Goal: Contribute content

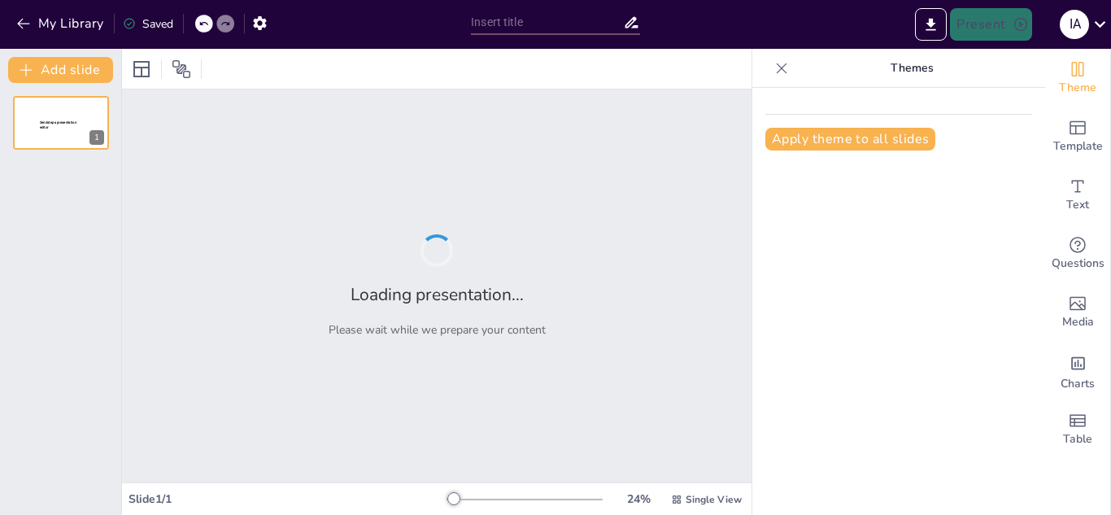
type input "Importancia de la Cadena de Custodia en la Investigación Criminal"
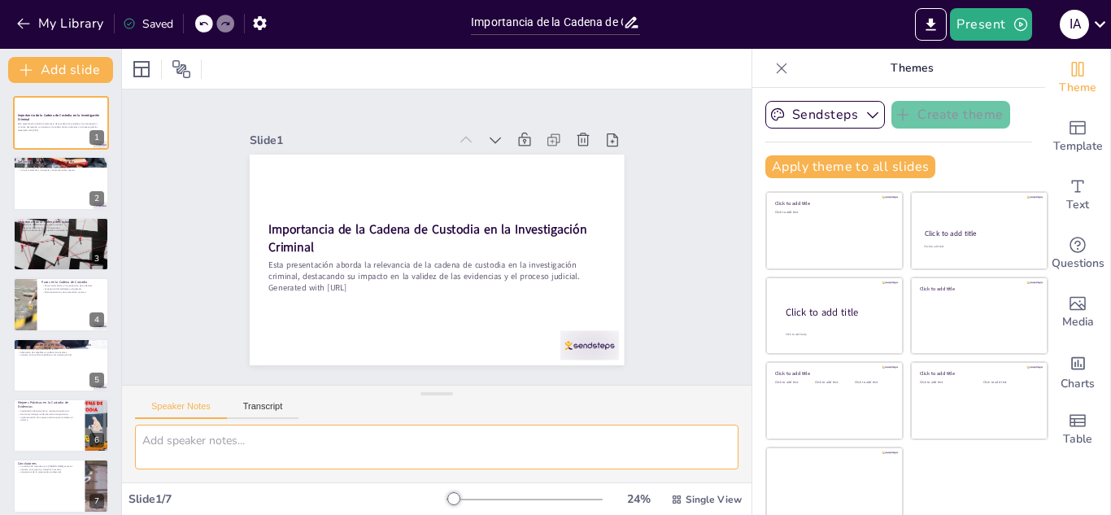
click at [173, 450] on textarea at bounding box center [436, 446] width 603 height 45
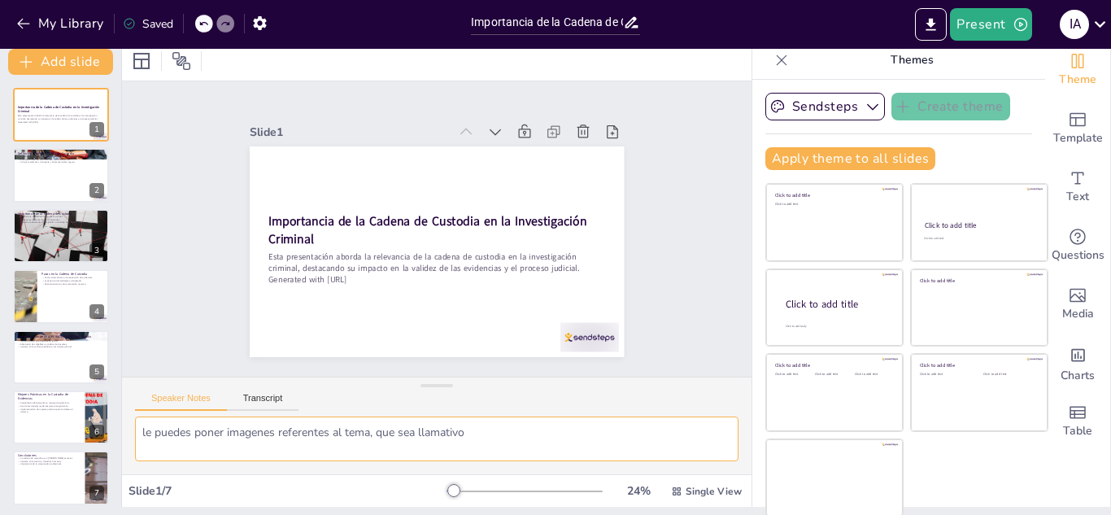
scroll to position [10, 0]
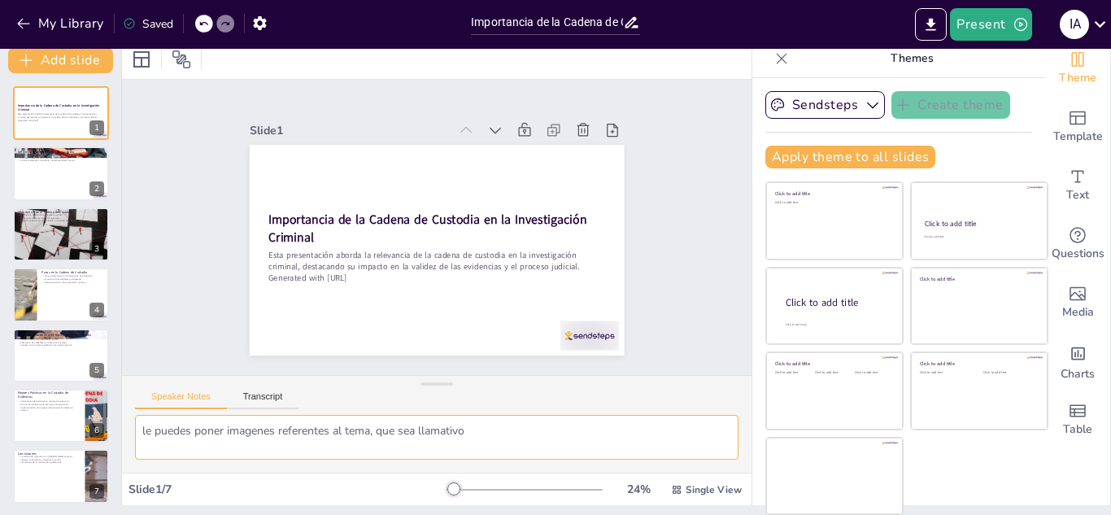
click at [511, 432] on textarea "le puedes poner imagenes referentes al tema, que sea llamativo" at bounding box center [436, 437] width 603 height 45
click at [53, 166] on div at bounding box center [61, 173] width 98 height 55
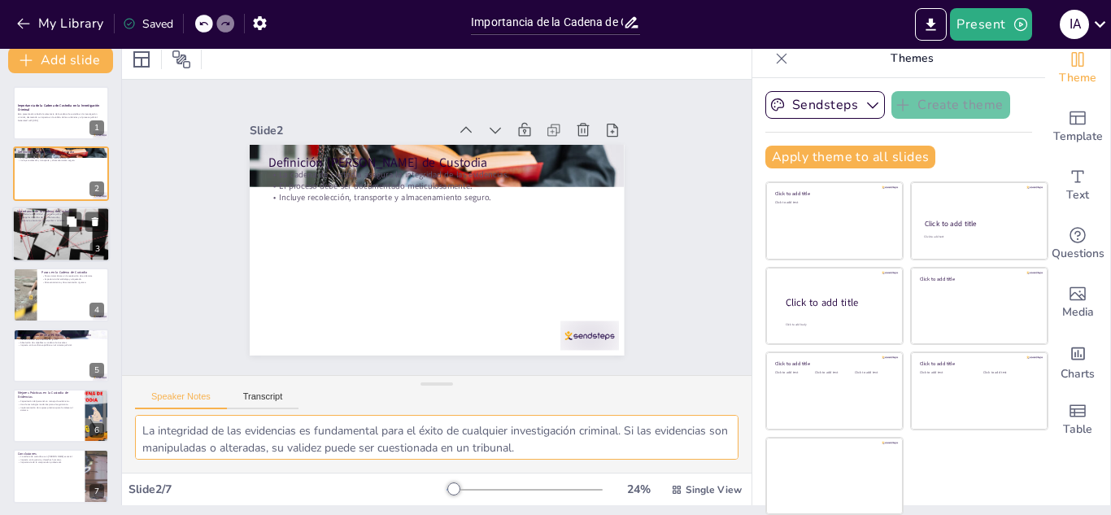
click at [72, 243] on div at bounding box center [61, 234] width 98 height 65
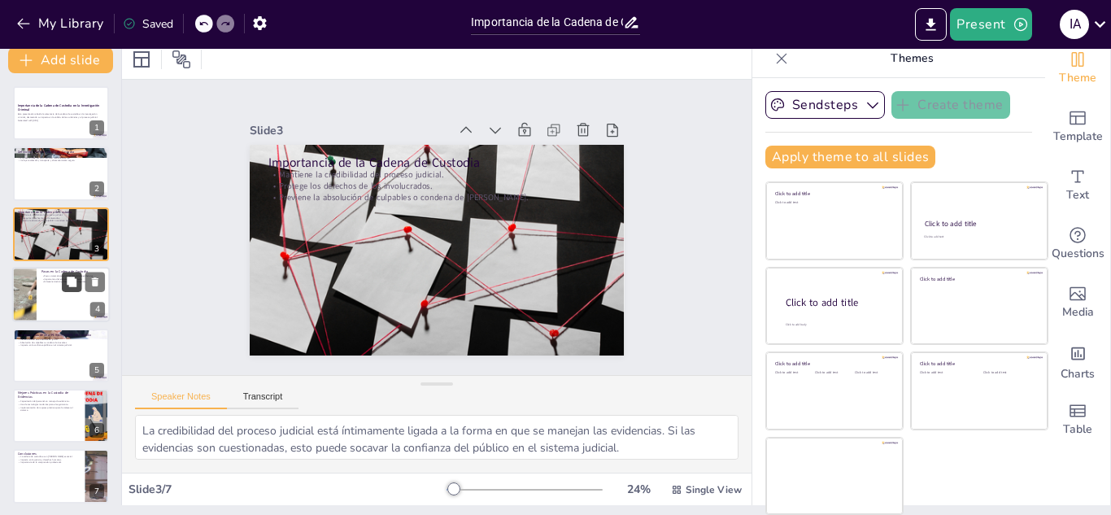
click at [67, 273] on button at bounding box center [72, 282] width 20 height 20
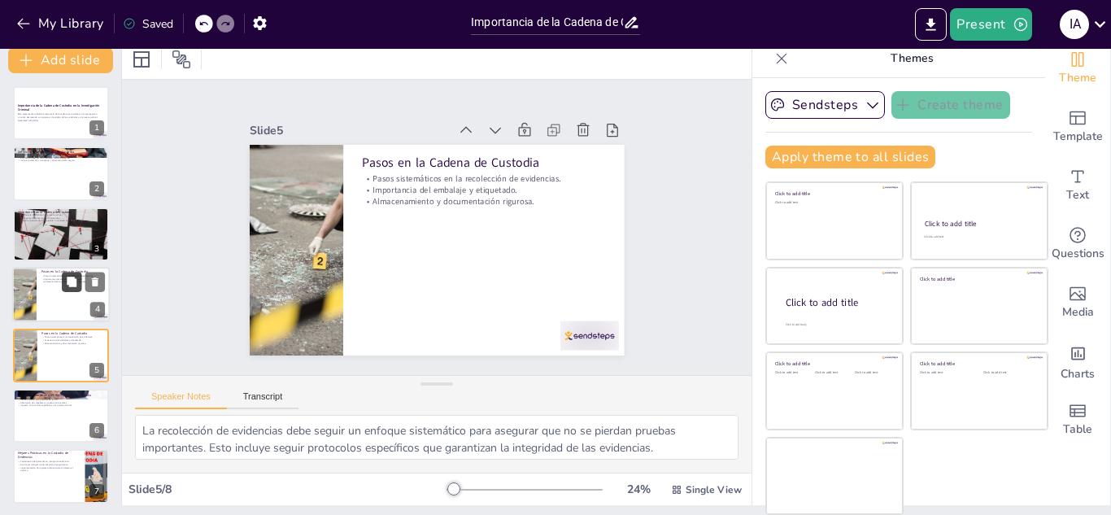
scroll to position [66, 0]
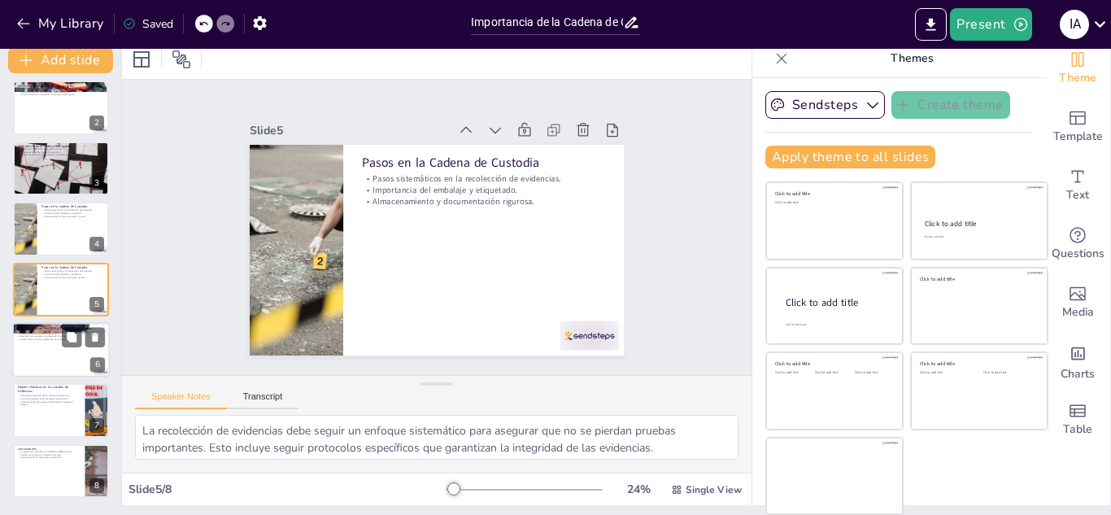
click at [59, 350] on div at bounding box center [61, 349] width 98 height 55
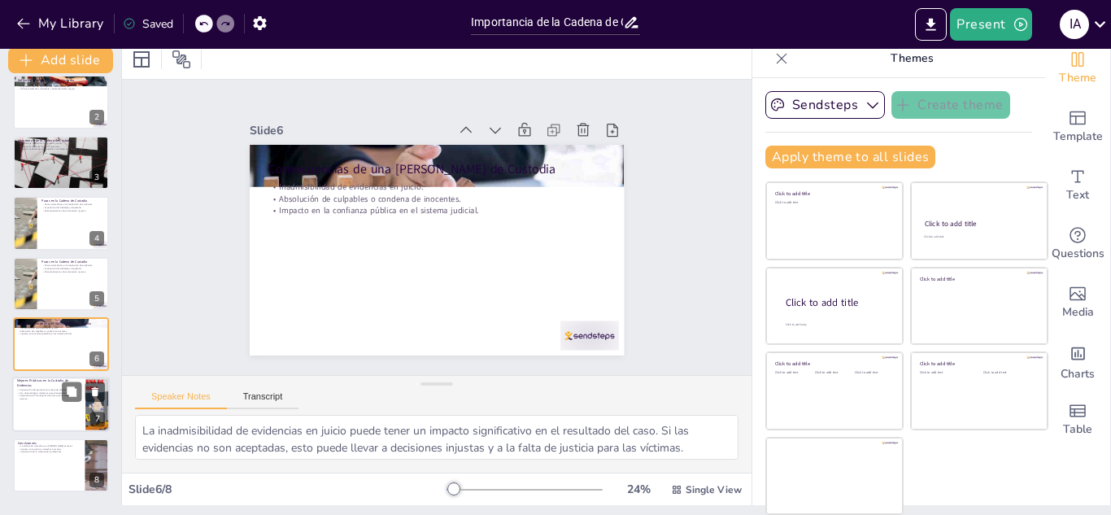
click at [55, 398] on p "Implementación de mejores prácticas para fortalecer el sistema." at bounding box center [48, 397] width 63 height 6
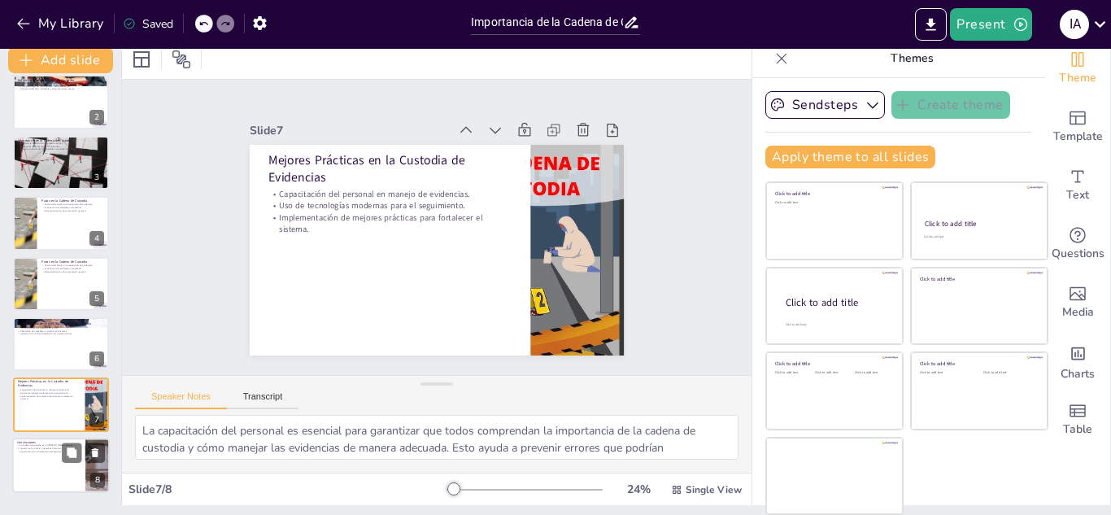
click at [56, 452] on p "Importancia de la comprensión profesional." at bounding box center [48, 451] width 63 height 3
type textarea "Reconocer que la cadena de custodia es un [PERSON_NAME] esencial en la investig…"
